Goal: Answer question/provide support: Answer question/provide support

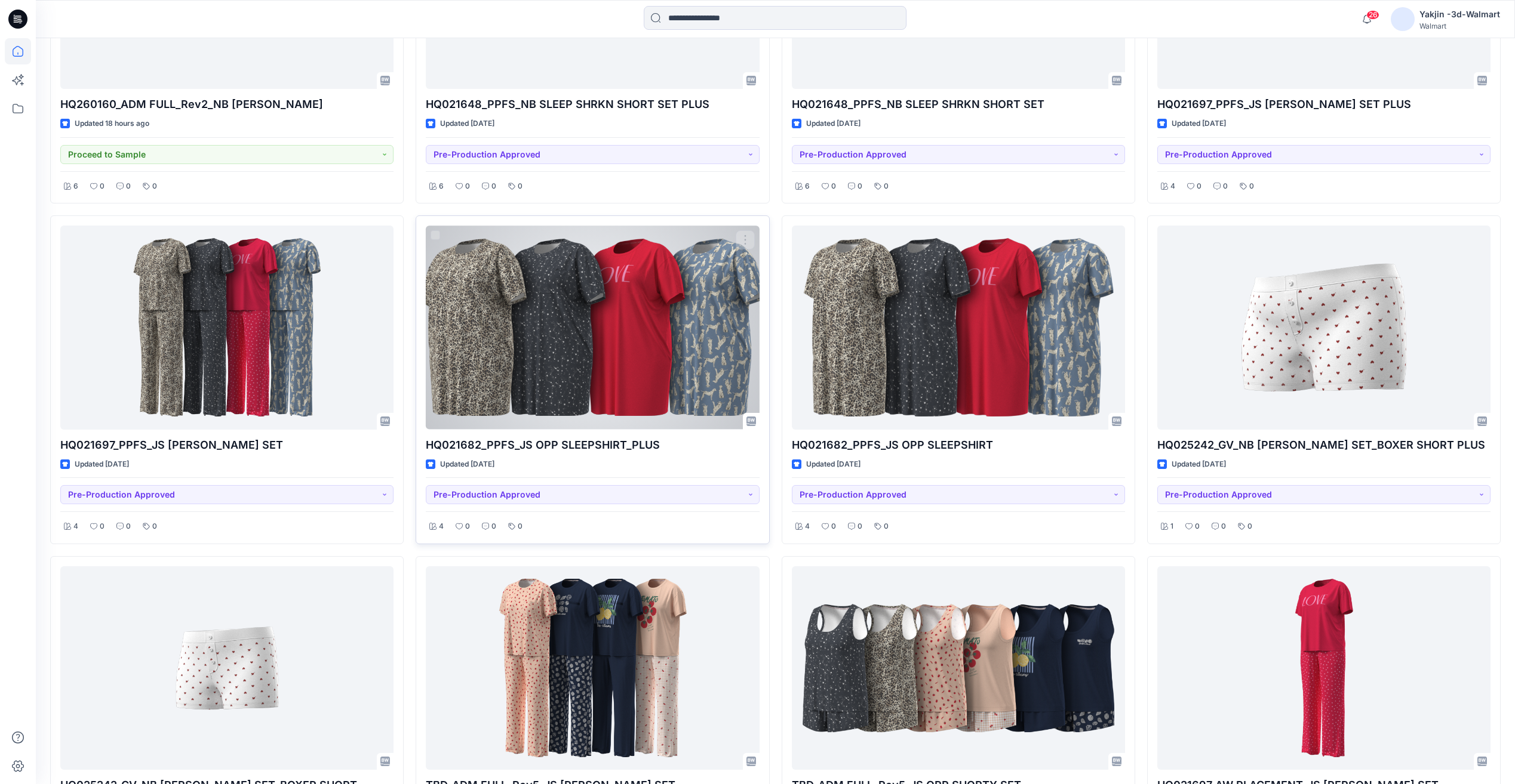
scroll to position [597, 0]
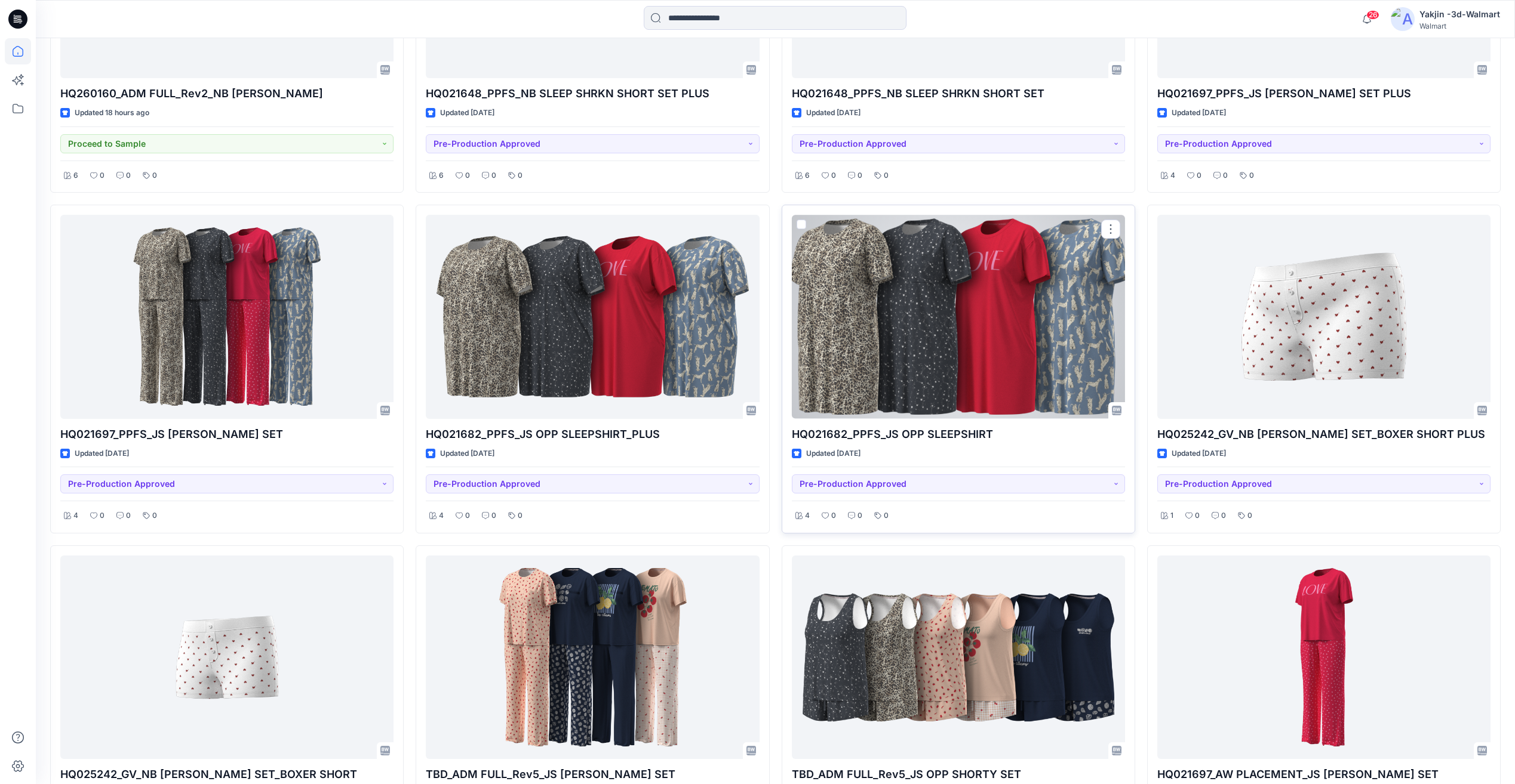
click at [920, 343] on div at bounding box center [959, 317] width 333 height 203
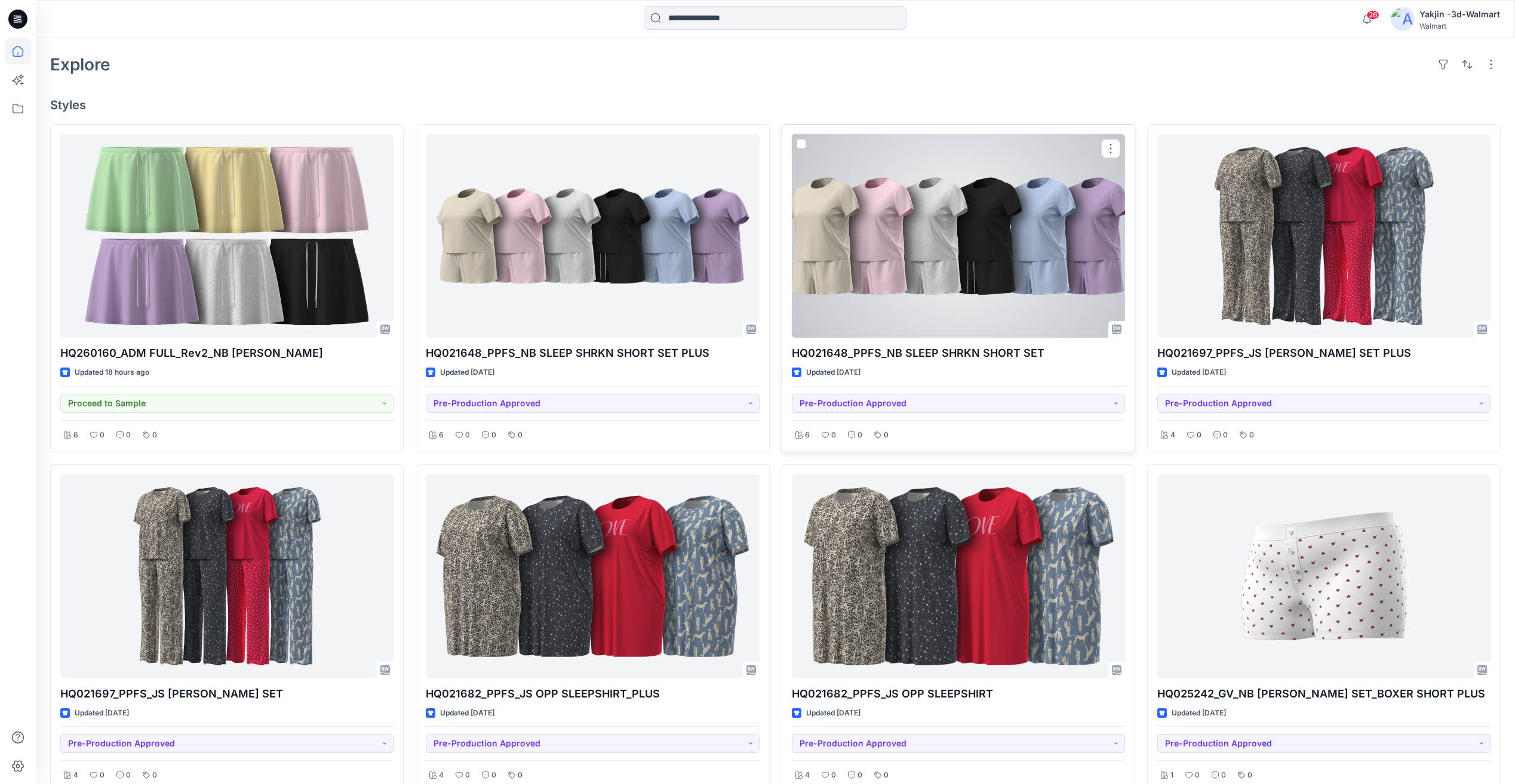
scroll to position [398, 0]
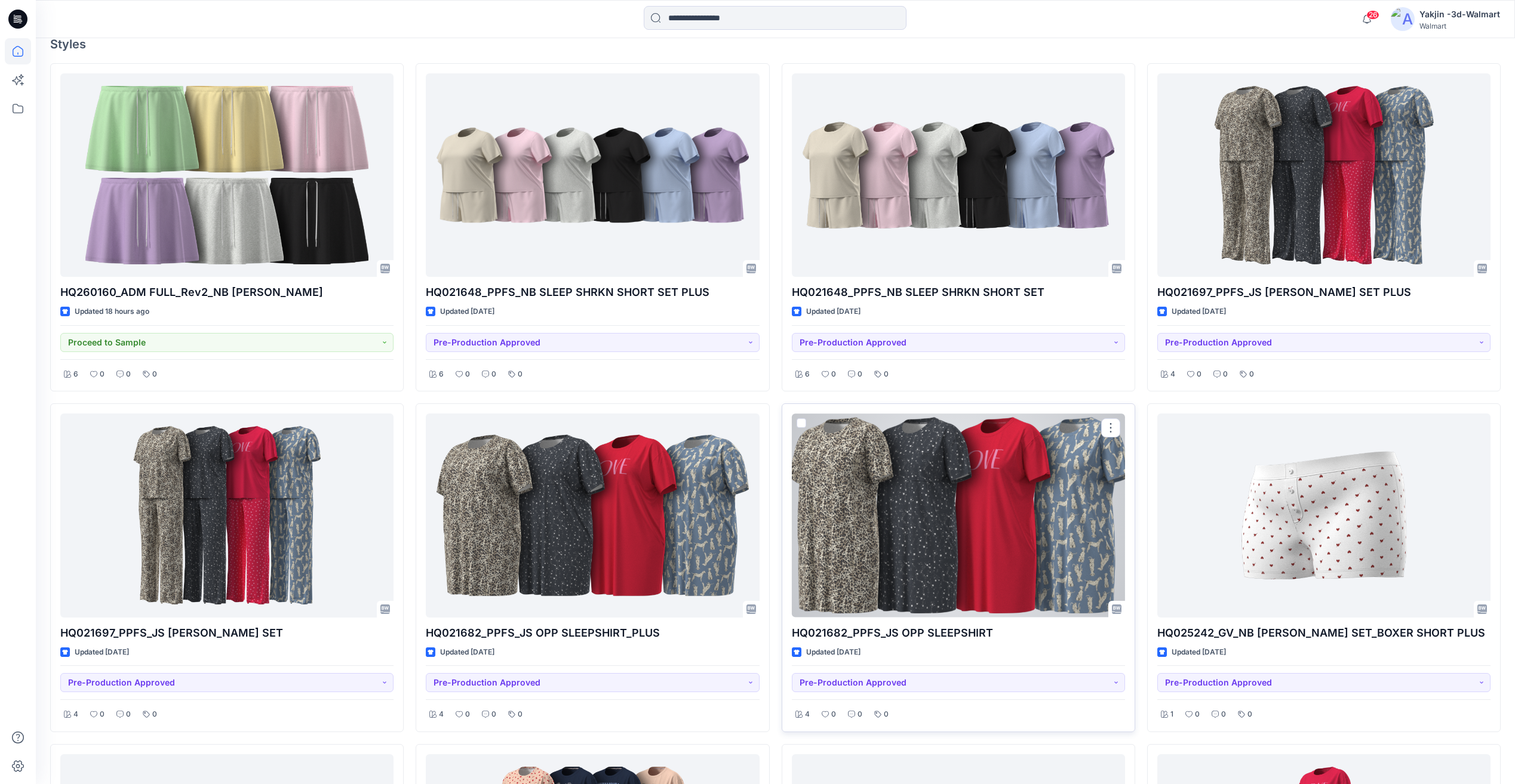
click at [905, 541] on div at bounding box center [959, 515] width 333 height 203
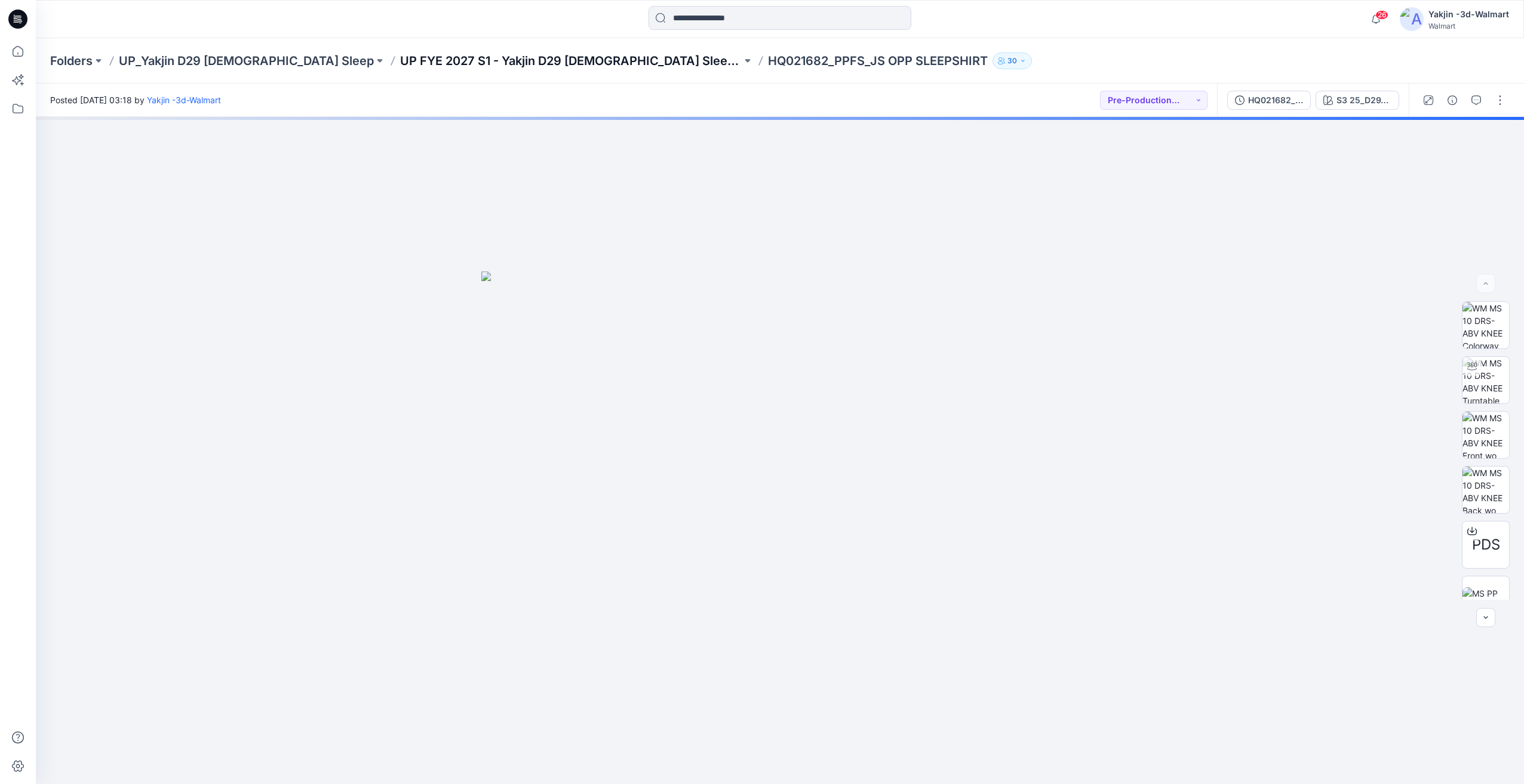
click at [400, 62] on p "UP FYE 2027 S1 - Yakjin D29 [DEMOGRAPHIC_DATA] Sleepwear" at bounding box center [571, 61] width 342 height 17
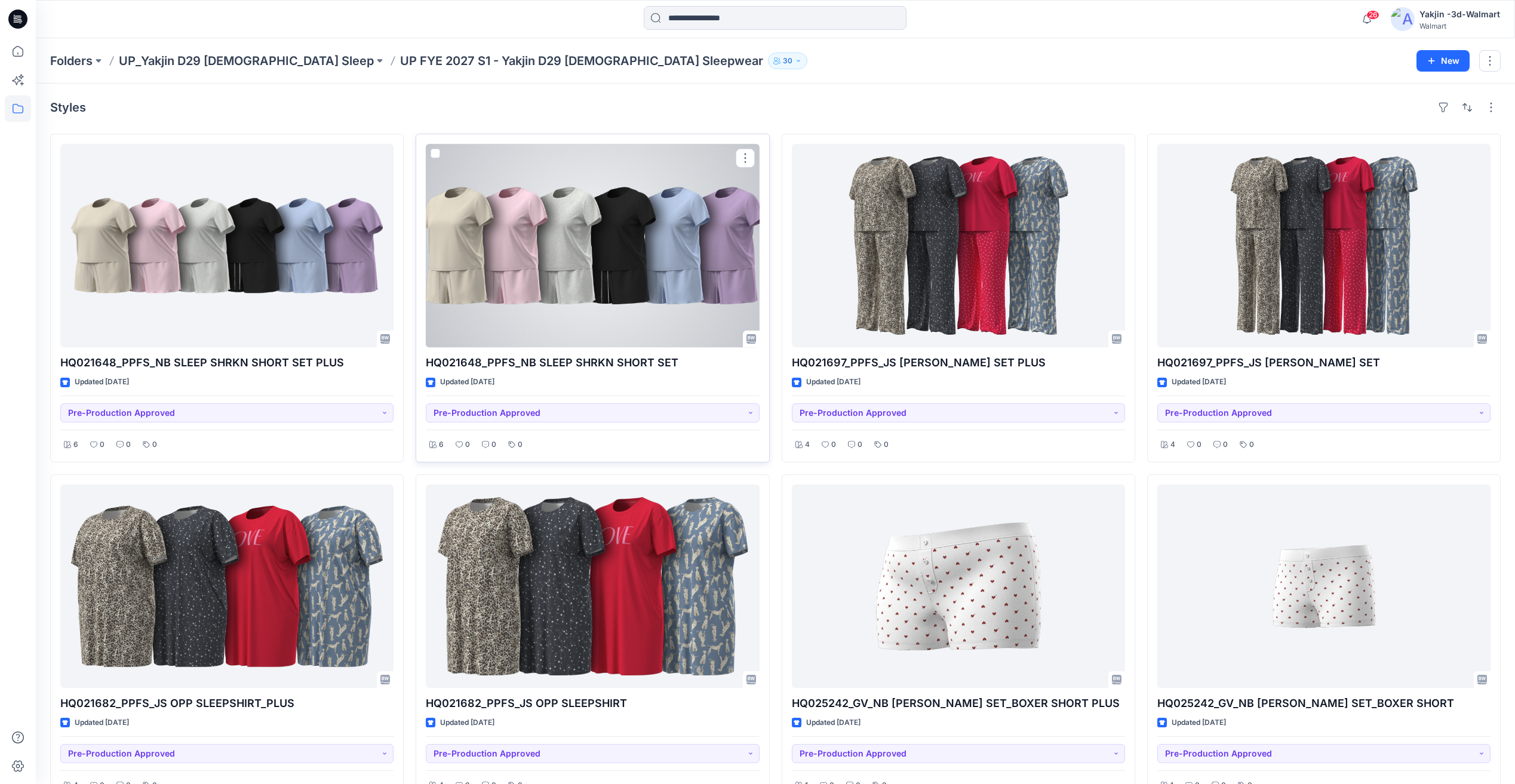
click at [595, 272] on div at bounding box center [593, 245] width 333 height 203
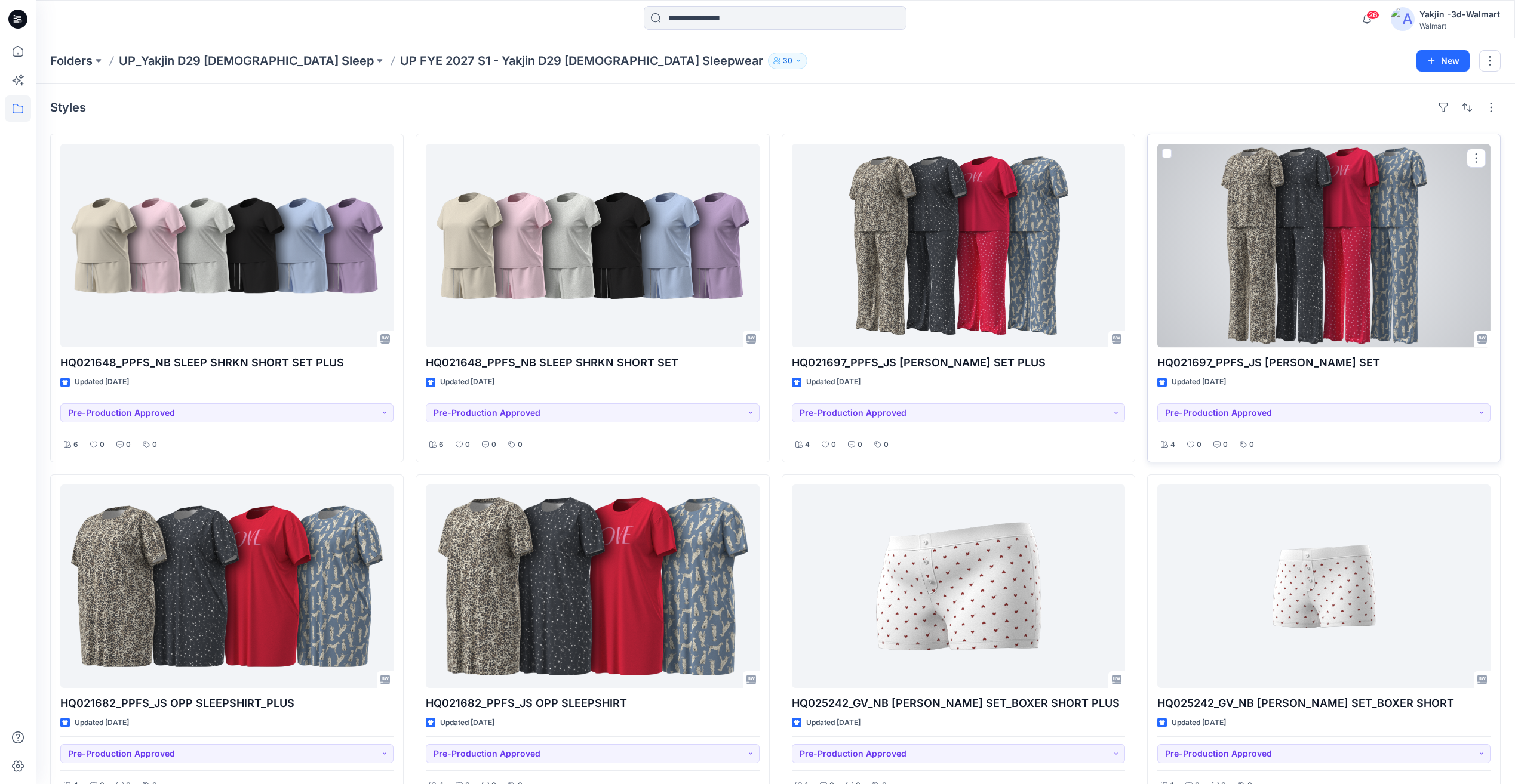
click at [1279, 299] on div at bounding box center [1324, 245] width 333 height 203
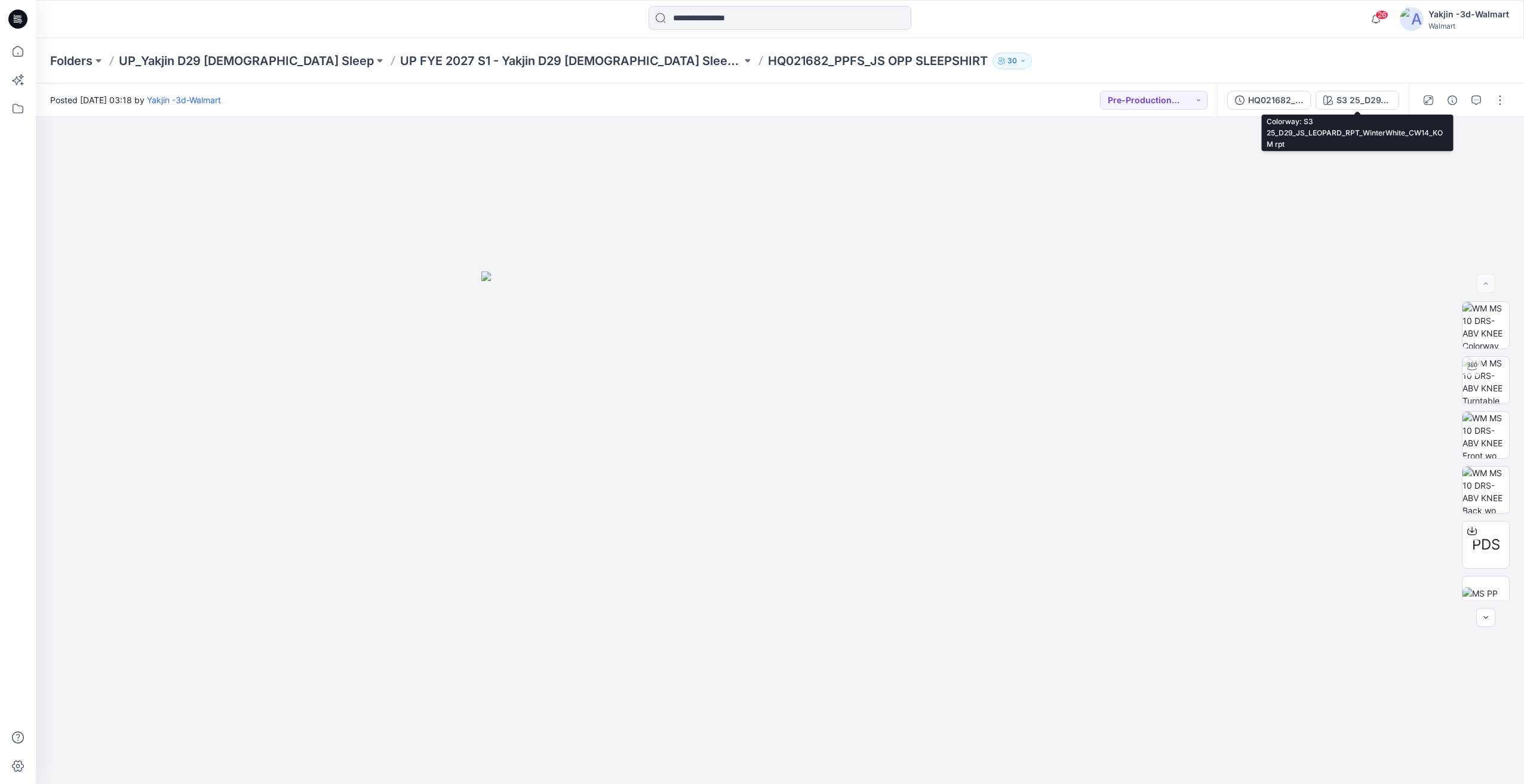
click at [1301, 102] on div "HQ021682_PPFS_JS OPP SLEEPSHIRT" at bounding box center [1275, 100] width 55 height 13
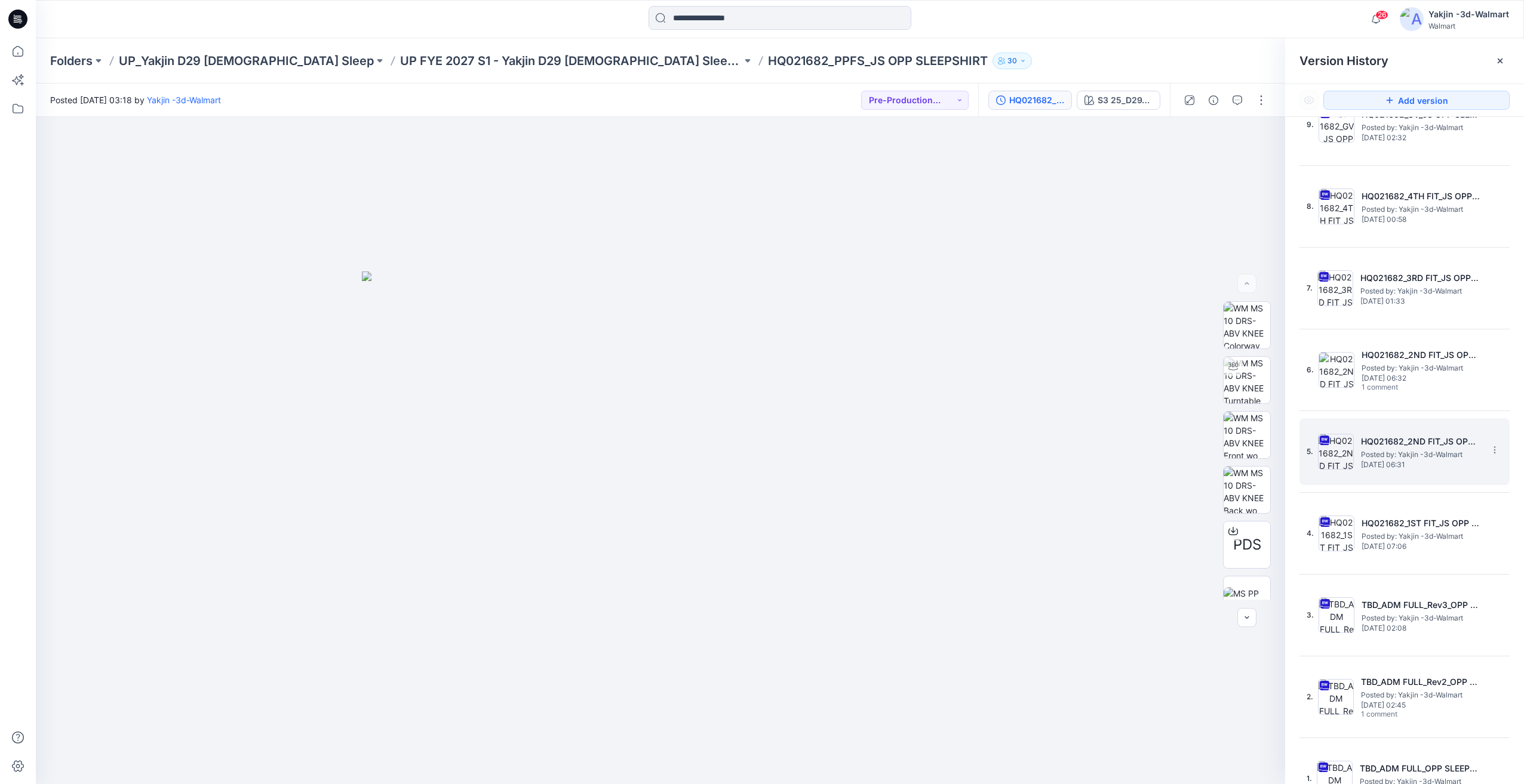
scroll to position [144, 0]
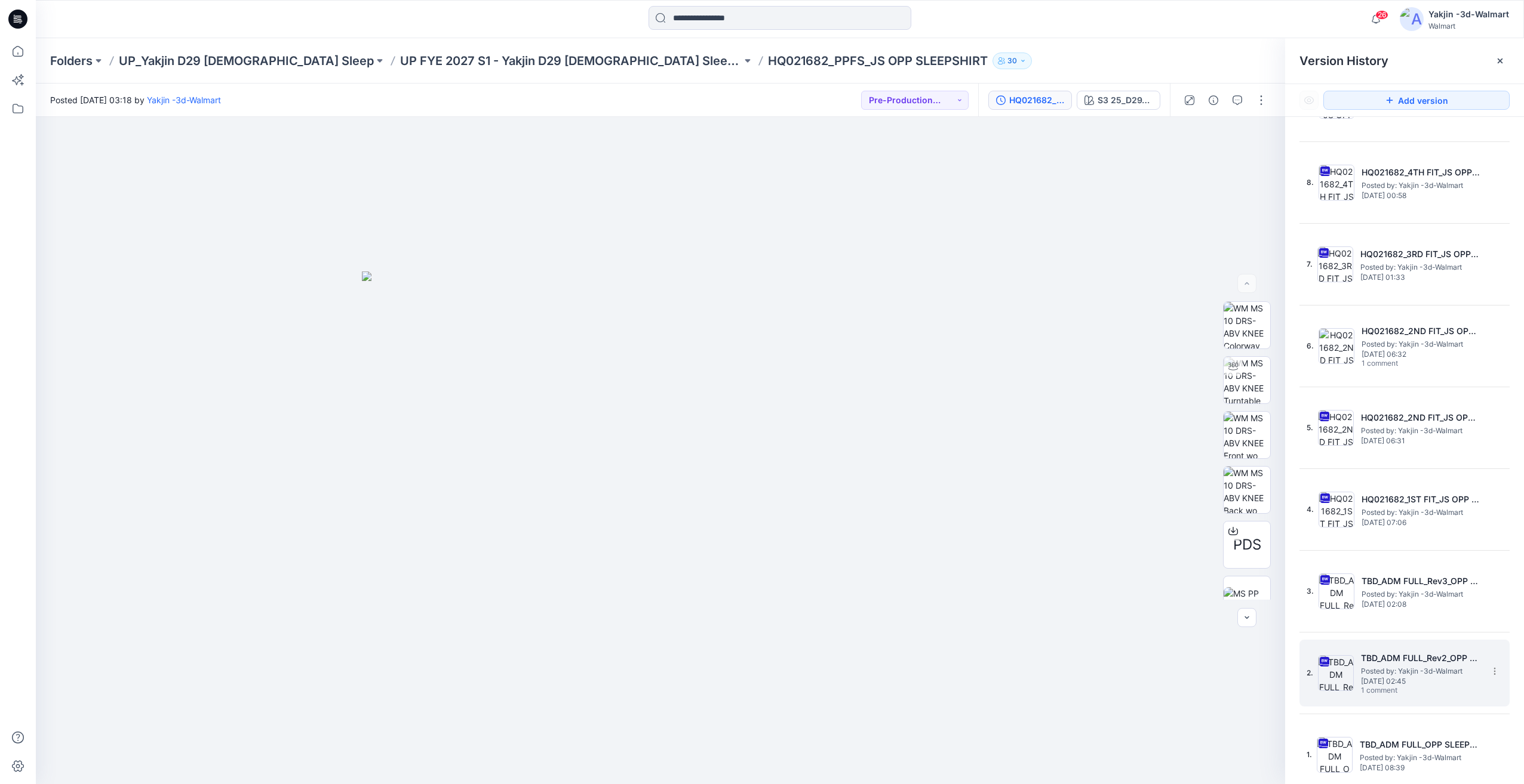
drag, startPoint x: 1339, startPoint y: 755, endPoint x: 1347, endPoint y: 700, distance: 55.6
click at [1339, 755] on img at bounding box center [1335, 755] width 36 height 36
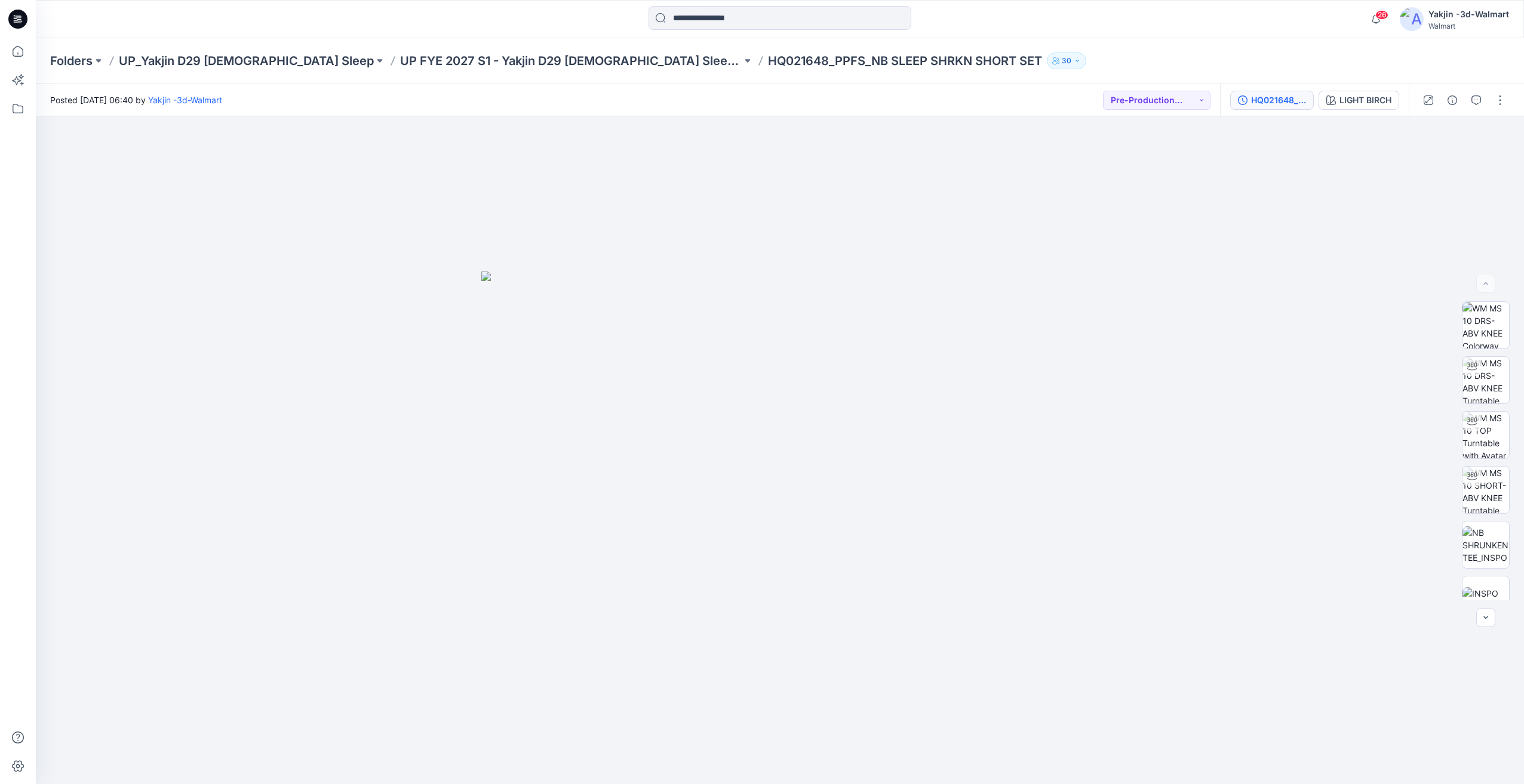
click at [1267, 93] on button "HQ021648_PPFS_NB SLEEP SHRKN SHORT SET" at bounding box center [1272, 100] width 84 height 19
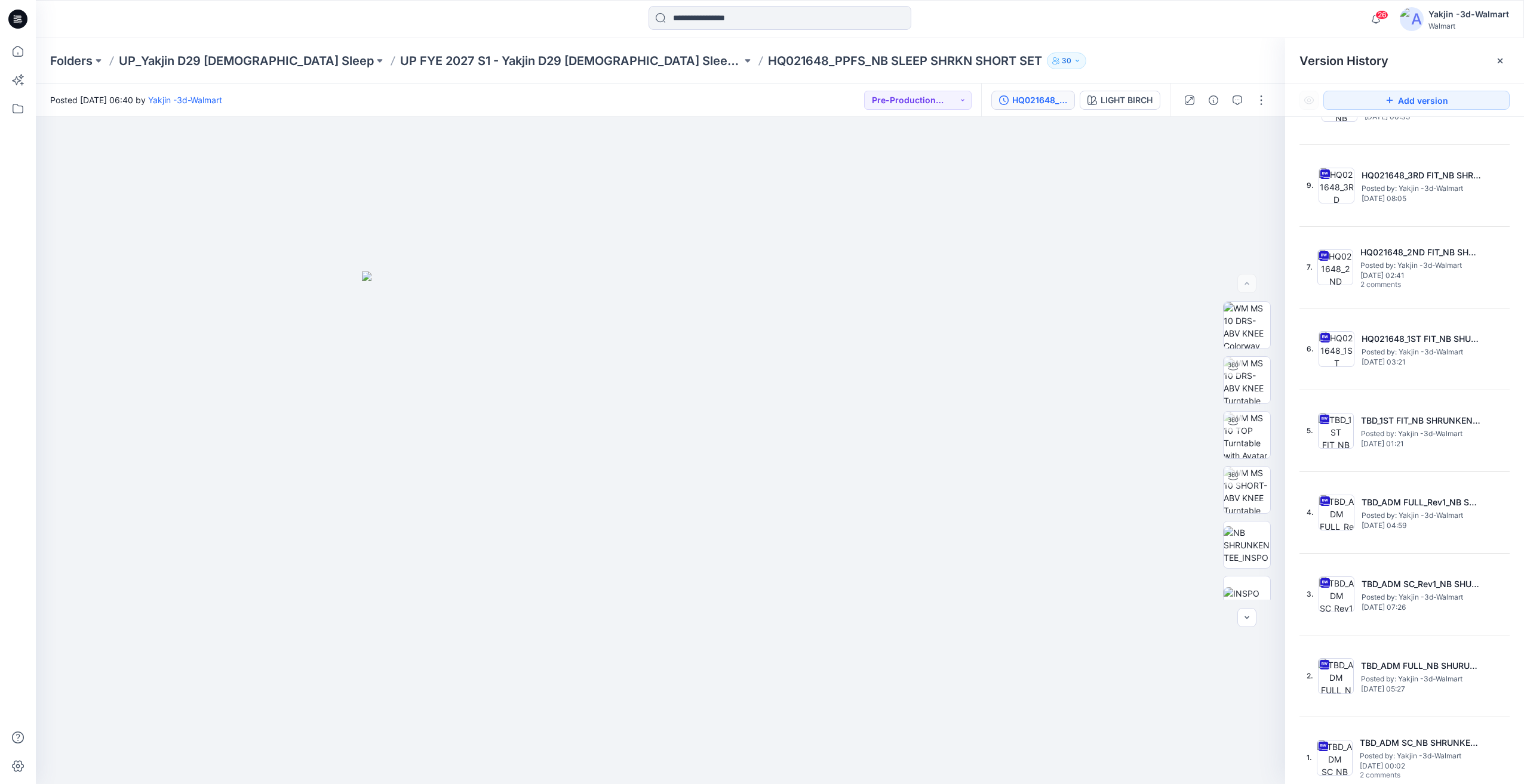
scroll to position [226, 0]
click at [1375, 749] on span "Posted by: Yakjin -3d-Walmart" at bounding box center [1420, 753] width 120 height 12
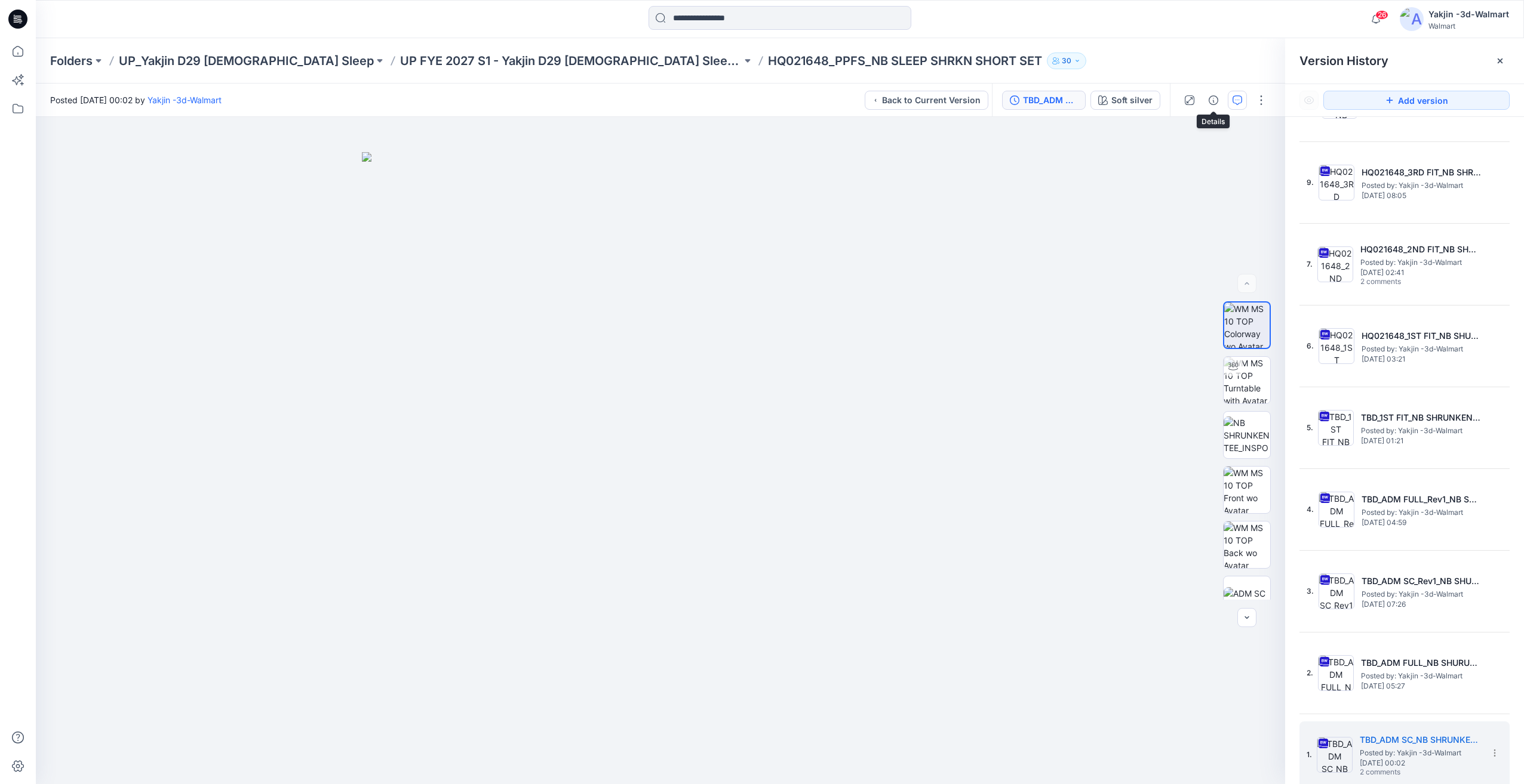
click at [1231, 101] on button "button" at bounding box center [1238, 100] width 19 height 19
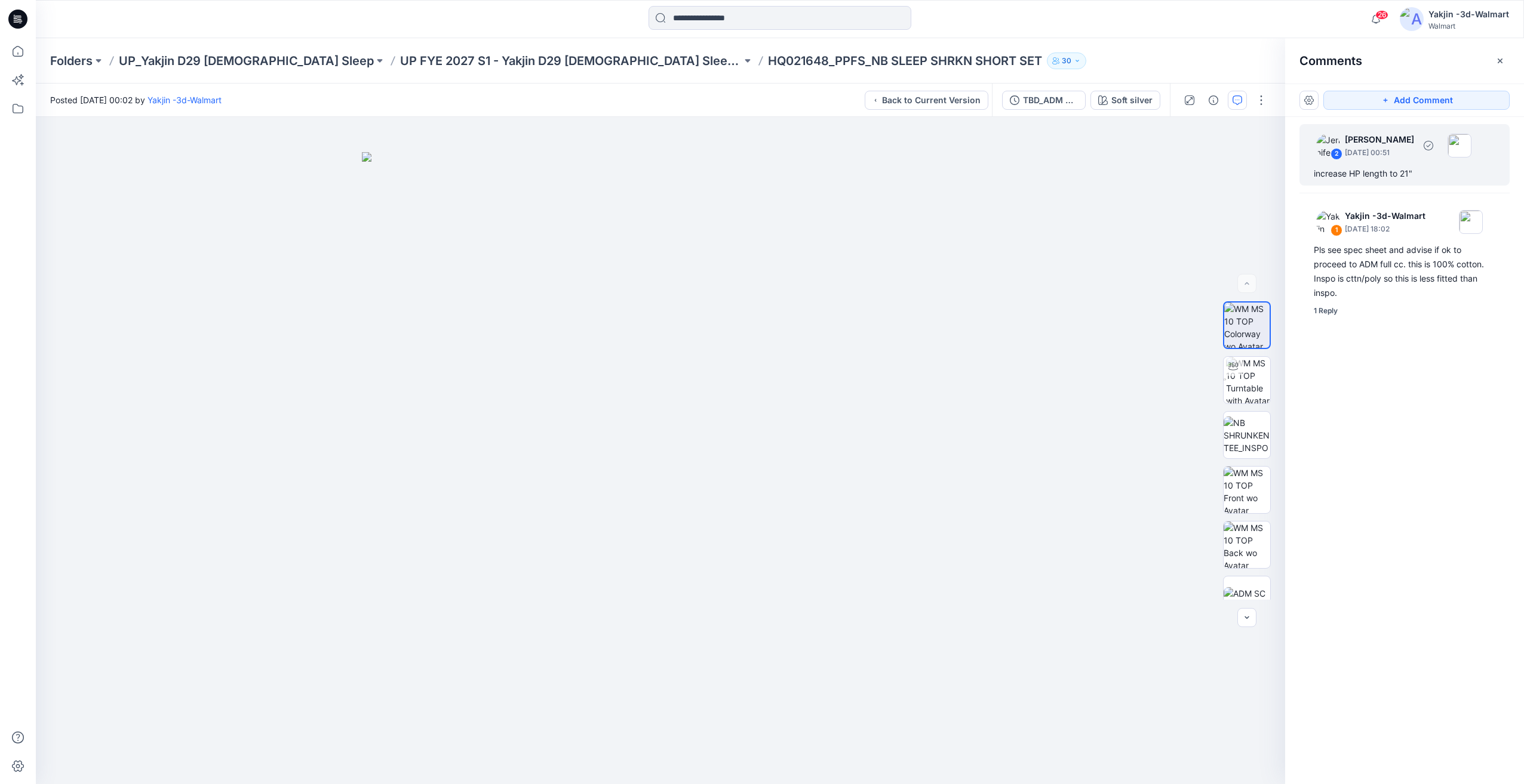
click at [1415, 170] on div "increase HP length to 21"" at bounding box center [1404, 174] width 181 height 15
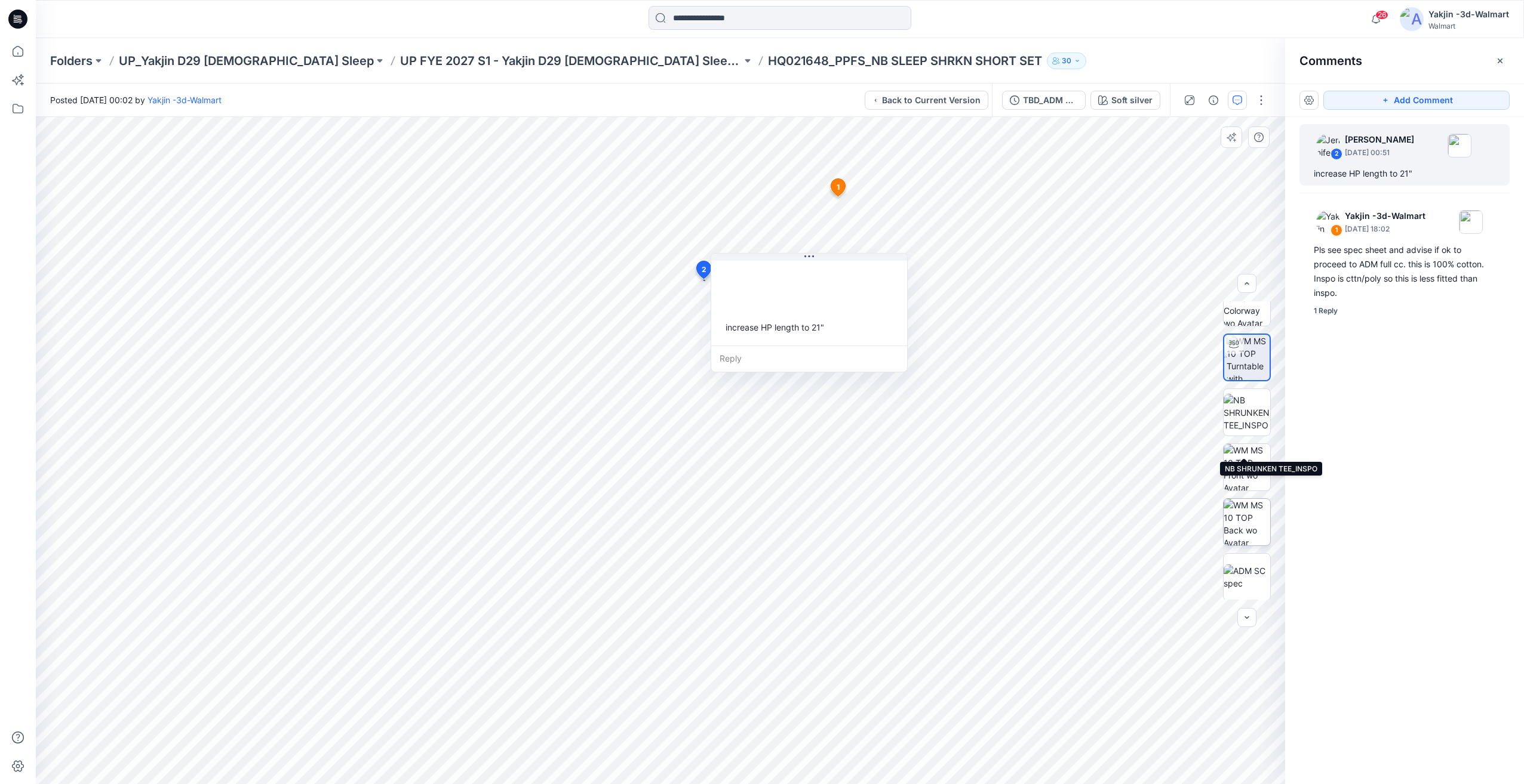
scroll to position [24, 0]
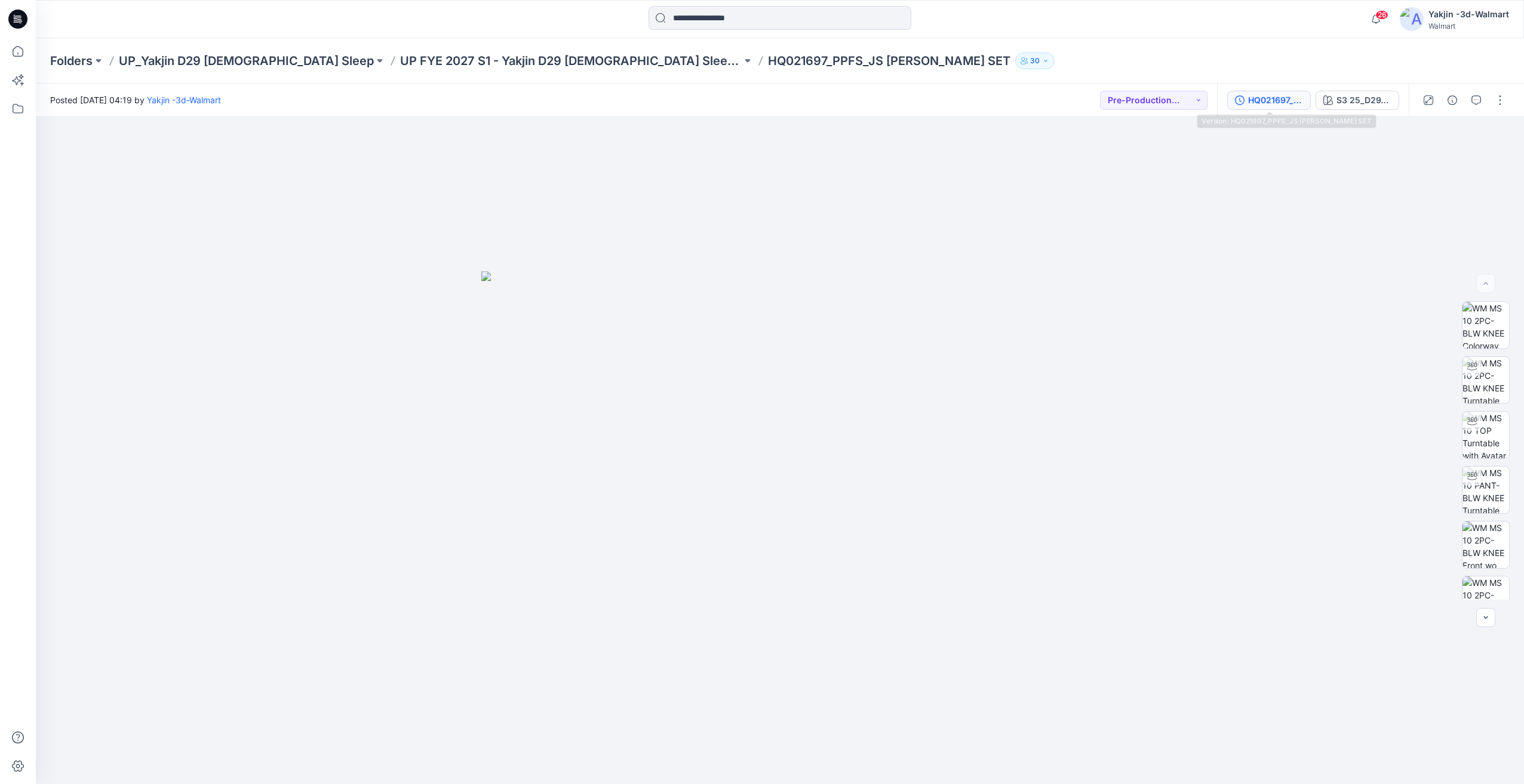
click at [1287, 100] on div "HQ021697_PPFS_JS [PERSON_NAME] SET" at bounding box center [1275, 100] width 55 height 13
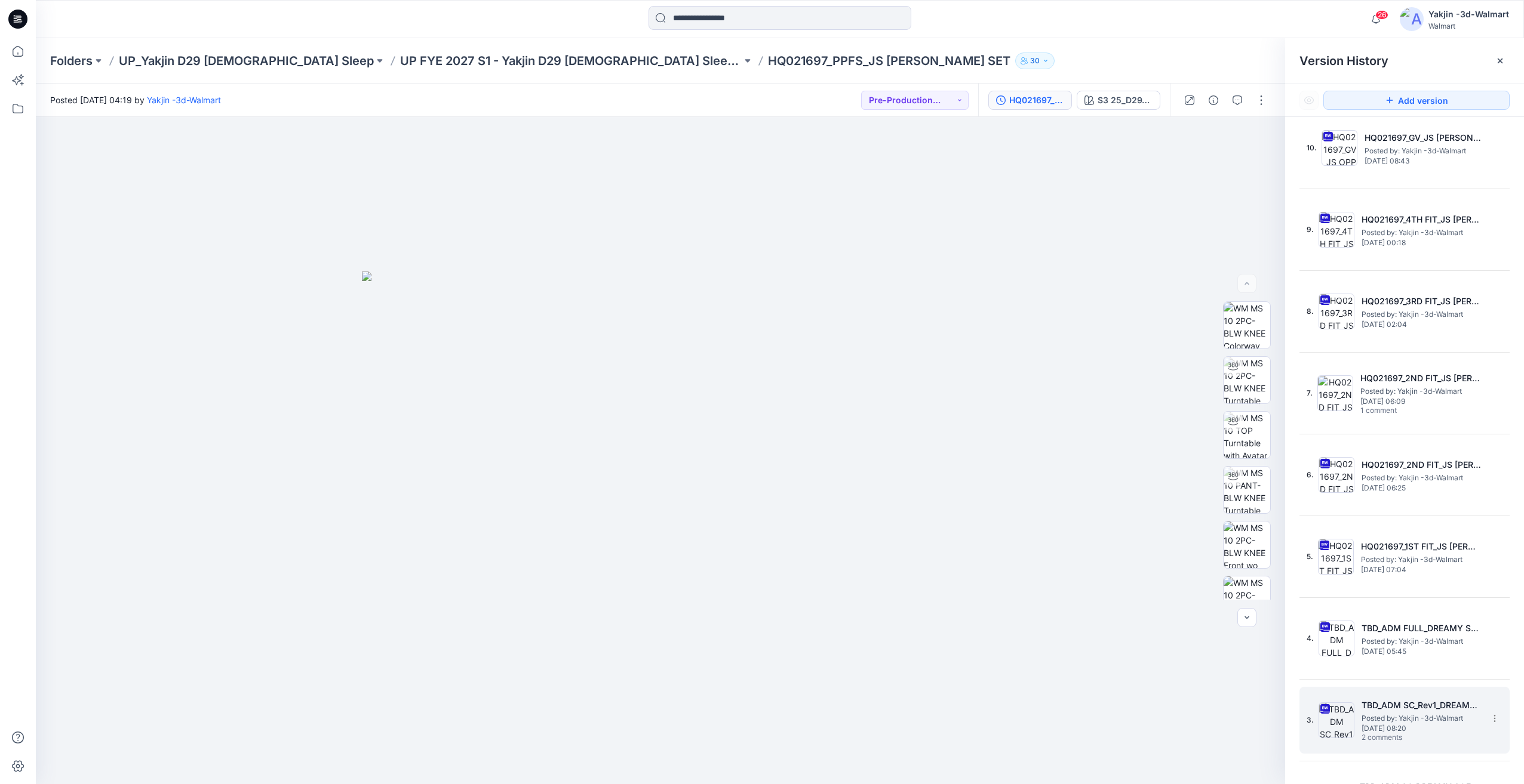
scroll to position [144, 0]
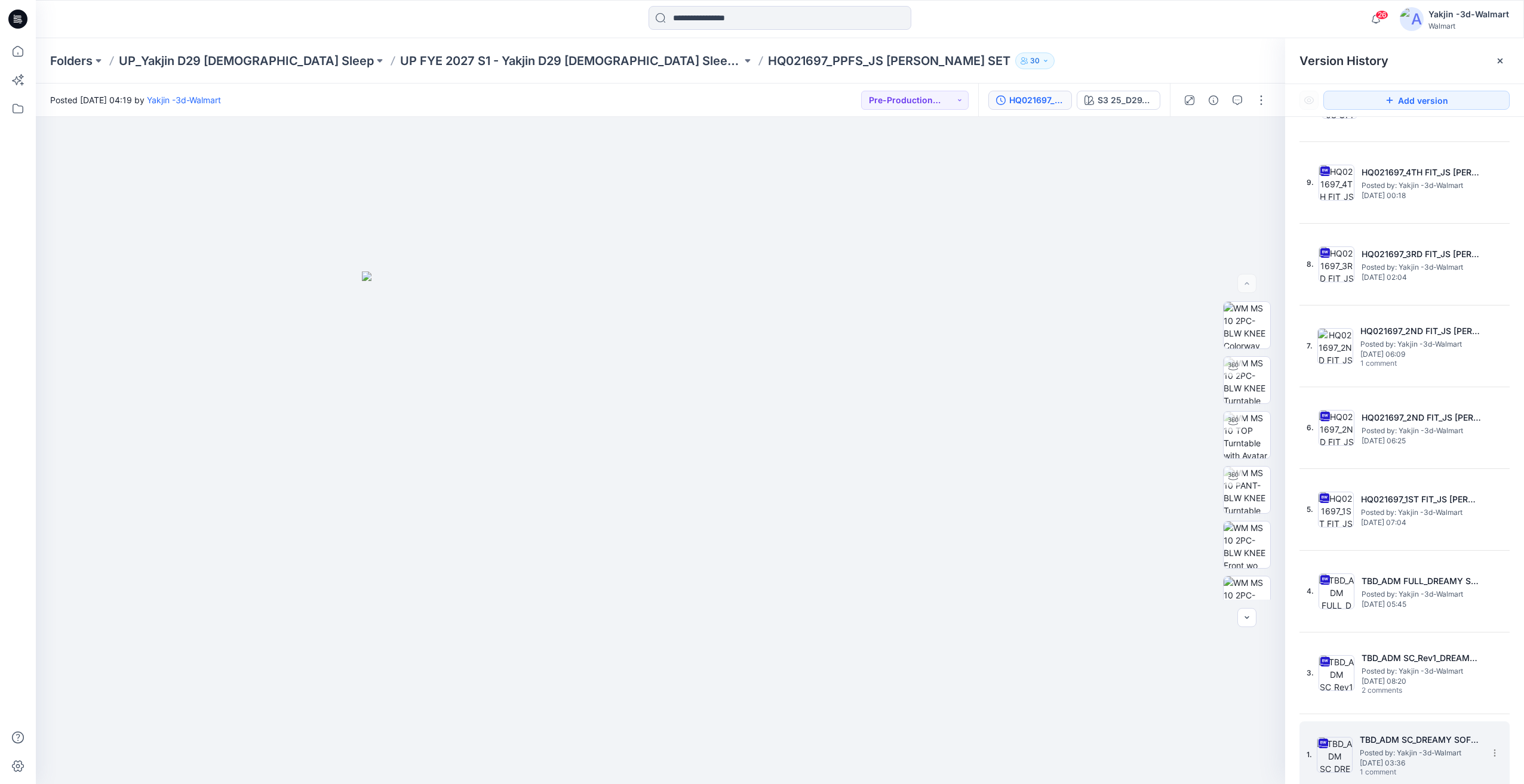
click at [1377, 747] on span "Posted by: Yakjin -3d-Walmart" at bounding box center [1420, 753] width 120 height 12
click at [1241, 102] on icon "button" at bounding box center [1238, 100] width 10 height 10
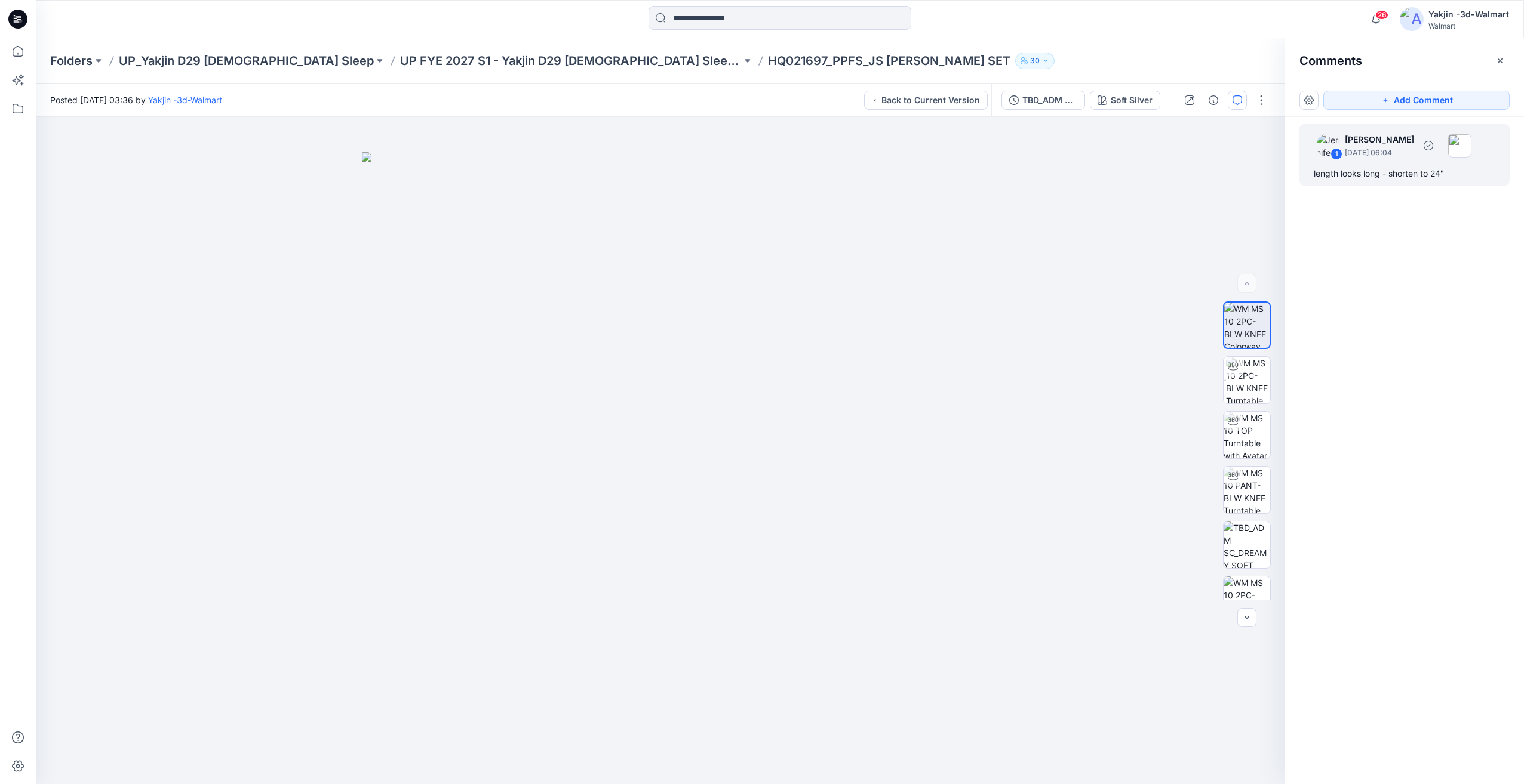
click at [1402, 171] on div "length looks long - shorten to 24"" at bounding box center [1404, 174] width 181 height 15
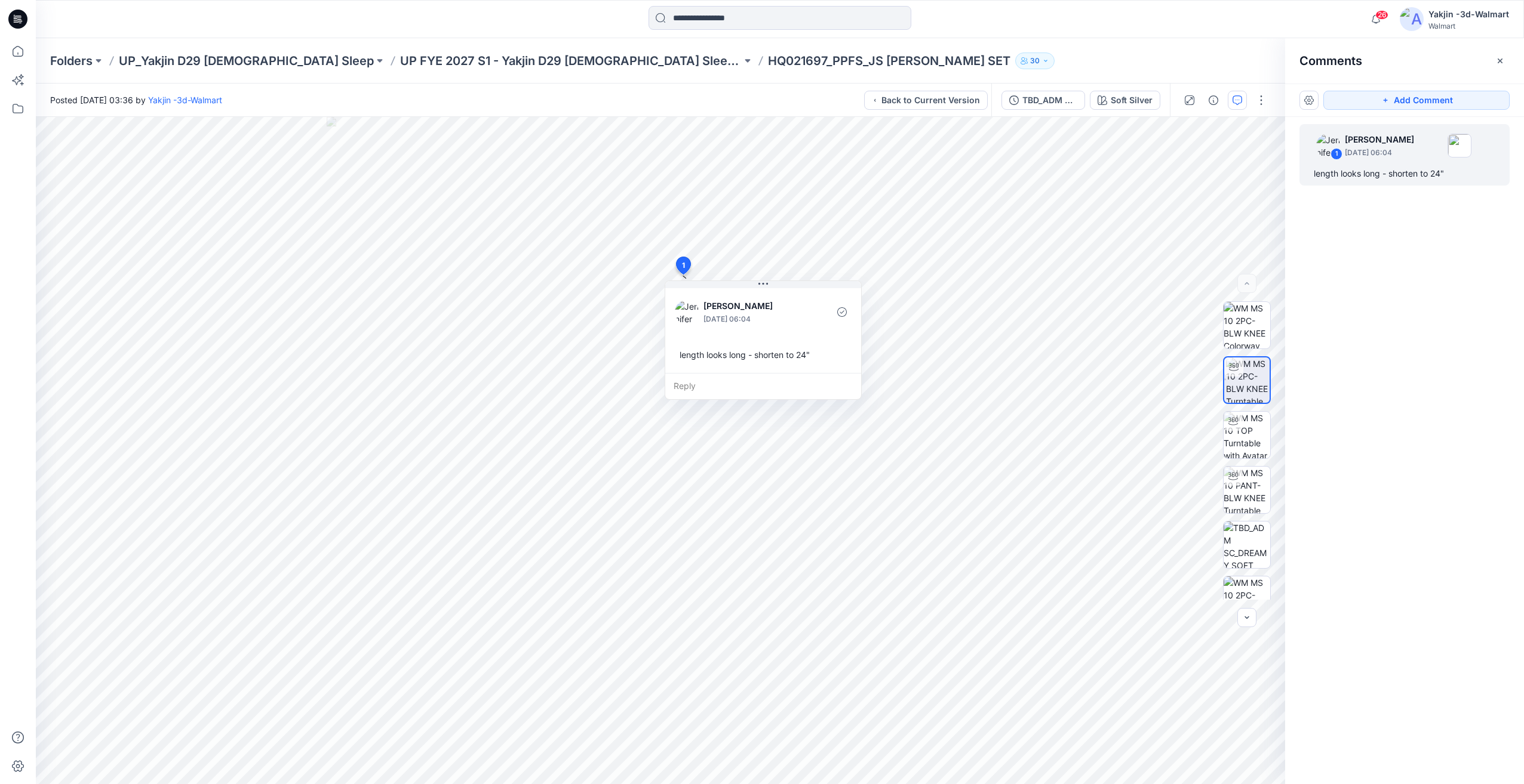
scroll to position [144, 0]
